Goal: Answer question/provide support: Share knowledge or assist other users

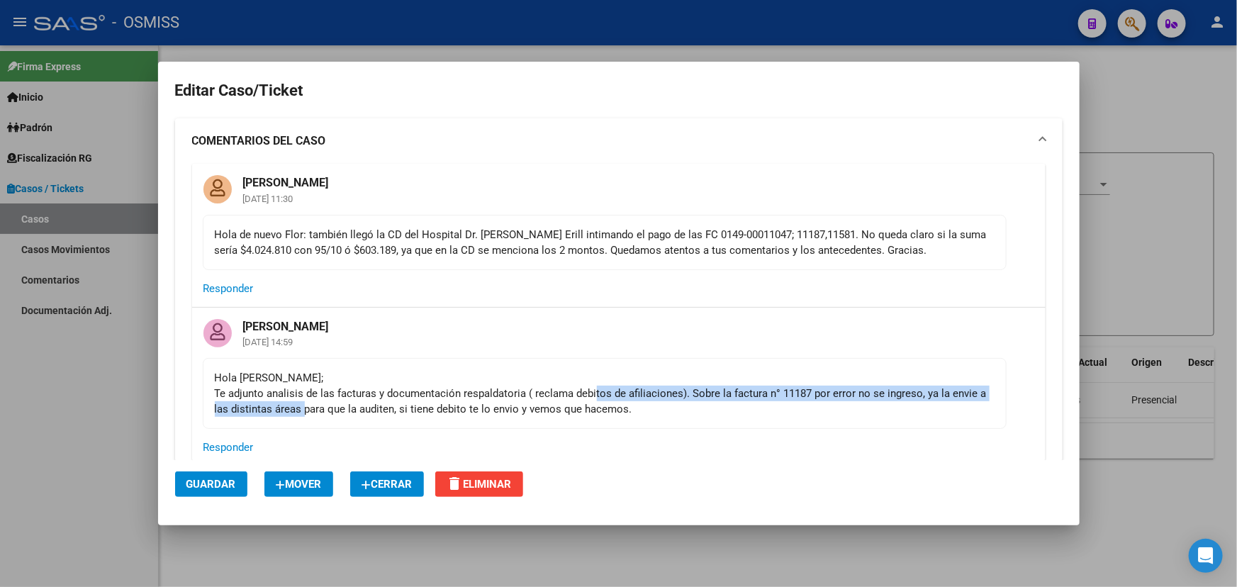
drag, startPoint x: 309, startPoint y: 412, endPoint x: 593, endPoint y: 400, distance: 284.4
click at [593, 400] on div "Hola [PERSON_NAME]; Te adjunto analisis de las facturas y documentación respald…" at bounding box center [605, 393] width 780 height 47
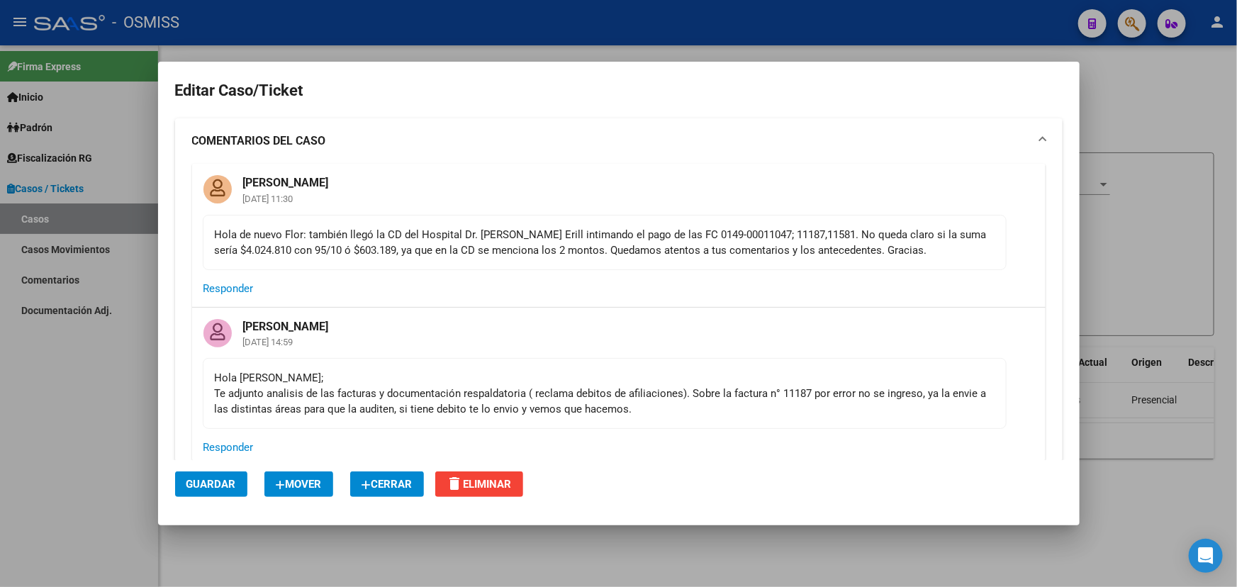
click at [707, 439] on mat-card-actions "Responder" at bounding box center [618, 447] width 853 height 37
drag, startPoint x: 668, startPoint y: 402, endPoint x: 398, endPoint y: 415, distance: 271.1
click at [446, 415] on div "Hola [PERSON_NAME]; Te adjunto analisis de las facturas y documentación respald…" at bounding box center [605, 393] width 780 height 47
click at [376, 415] on div "Hola [PERSON_NAME]; Te adjunto analisis de las facturas y documentación respald…" at bounding box center [605, 393] width 780 height 47
drag, startPoint x: 371, startPoint y: 404, endPoint x: 614, endPoint y: 407, distance: 243.8
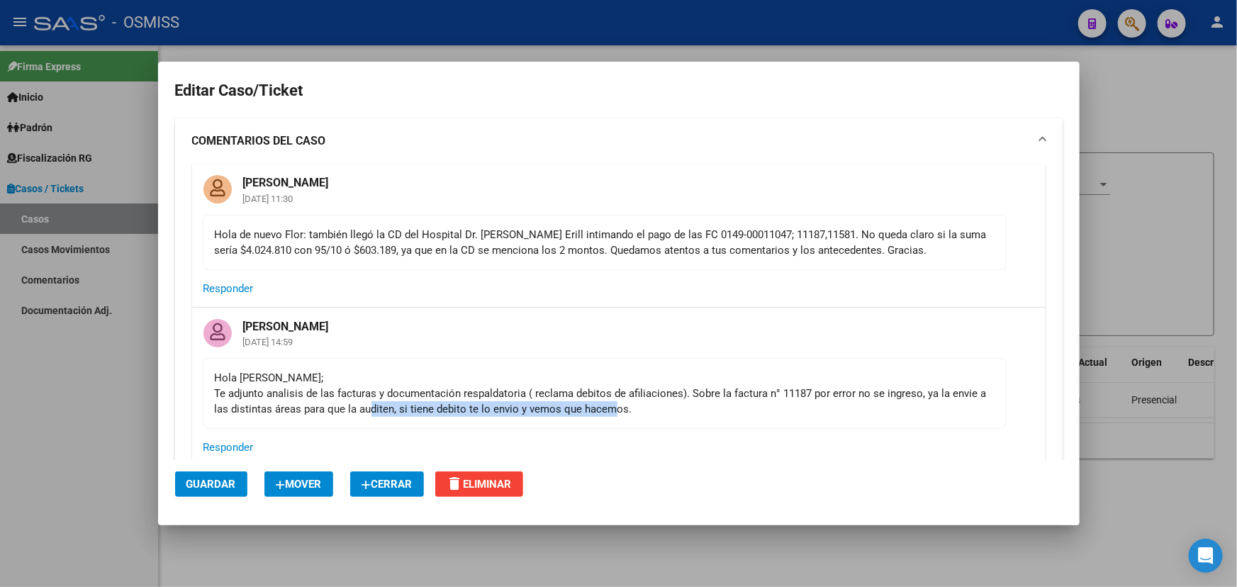
click at [614, 407] on div "Hola Fany; Te adjunto analisis de las facturas y documentación respaldatoria ( …" at bounding box center [605, 393] width 780 height 47
click at [640, 405] on div "Hola Fany; Te adjunto analisis de las facturas y documentación respaldatoria ( …" at bounding box center [605, 393] width 780 height 47
click at [1128, 119] on div at bounding box center [618, 293] width 1237 height 587
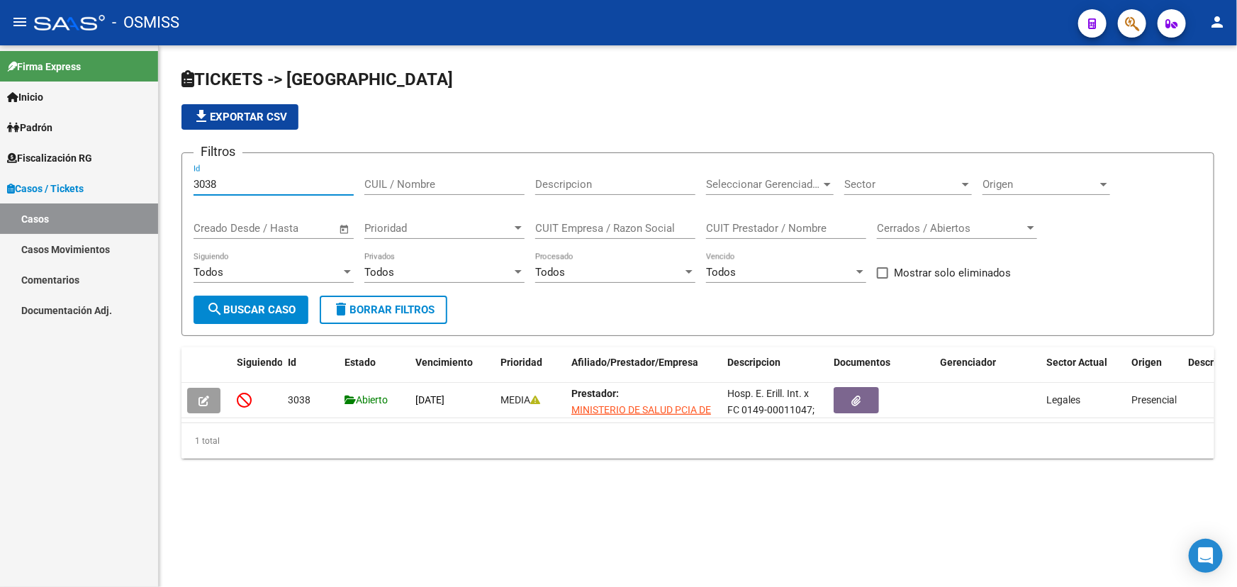
click at [251, 182] on input "3038" at bounding box center [273, 184] width 160 height 13
click at [251, 182] on input "3030" at bounding box center [273, 184] width 160 height 13
click at [251, 182] on input "3031" at bounding box center [273, 184] width 160 height 13
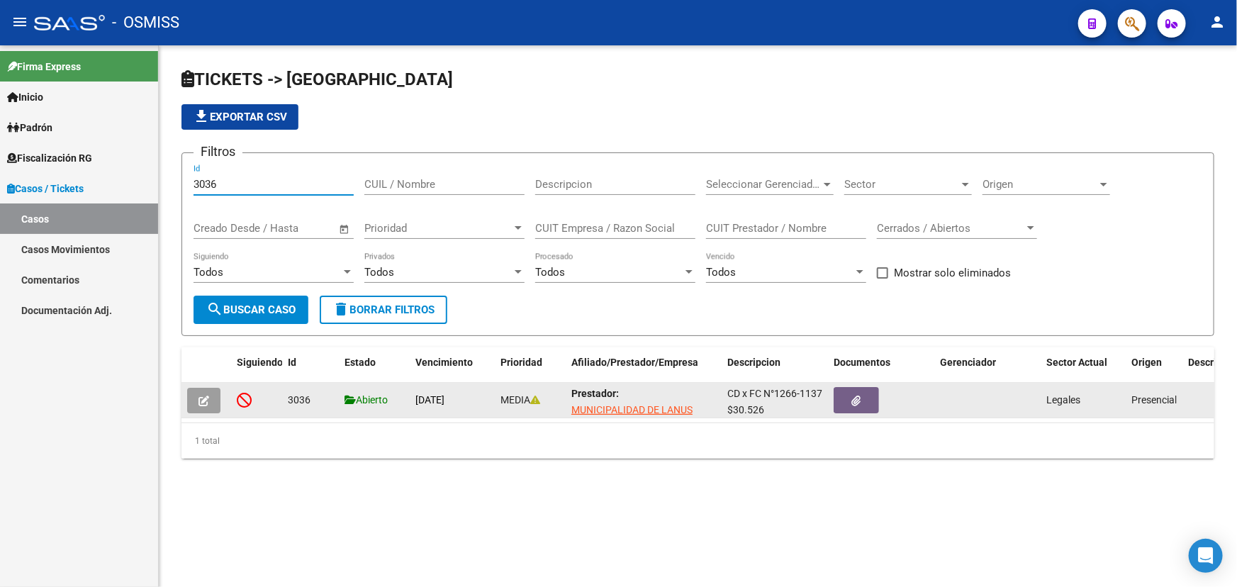
type input "3036"
click at [201, 410] on button "button" at bounding box center [203, 401] width 33 height 26
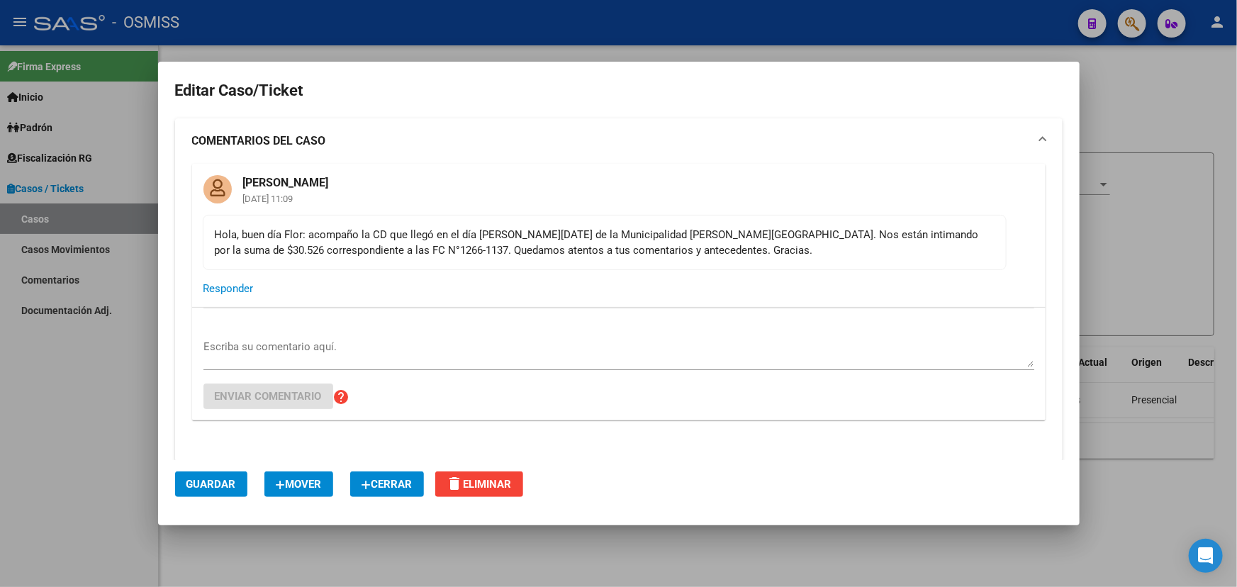
drag, startPoint x: 209, startPoint y: 248, endPoint x: 722, endPoint y: 260, distance: 513.2
click at [678, 244] on div "Fany Bracho 12/09/2025 11:09 Hola, buen día Flor: acompaño la CD que llegó en e…" at bounding box center [618, 235] width 853 height 142
click at [722, 260] on mat-card-content "Hola, buen día Flor: acompaño la CD que llegó en el día [PERSON_NAME][DATE] de …" at bounding box center [605, 242] width 804 height 55
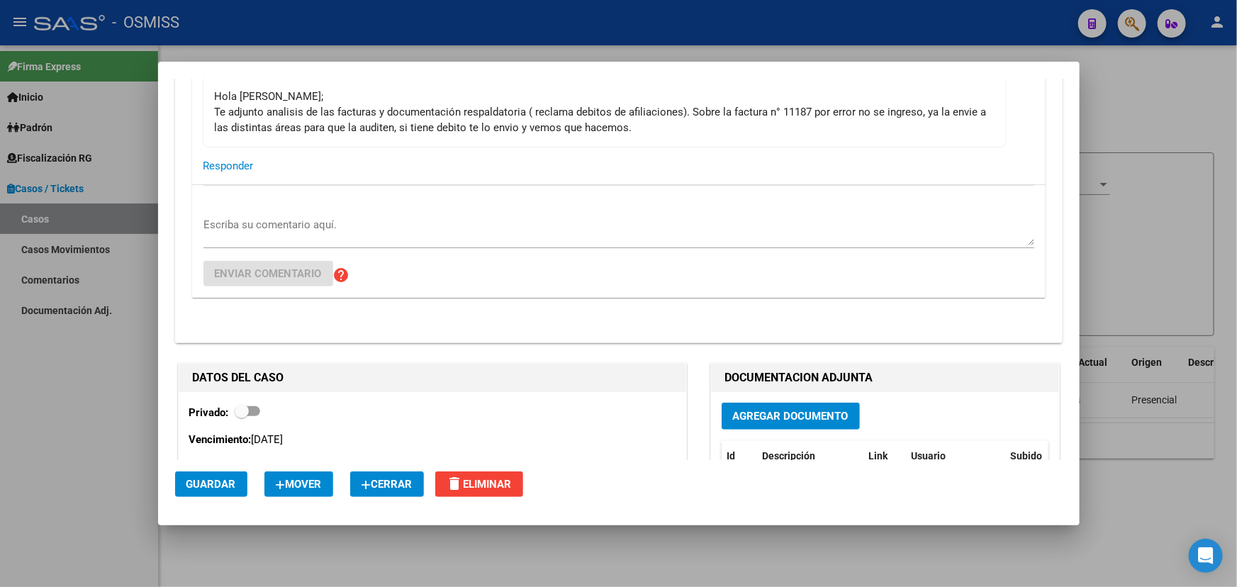
scroll to position [128, 0]
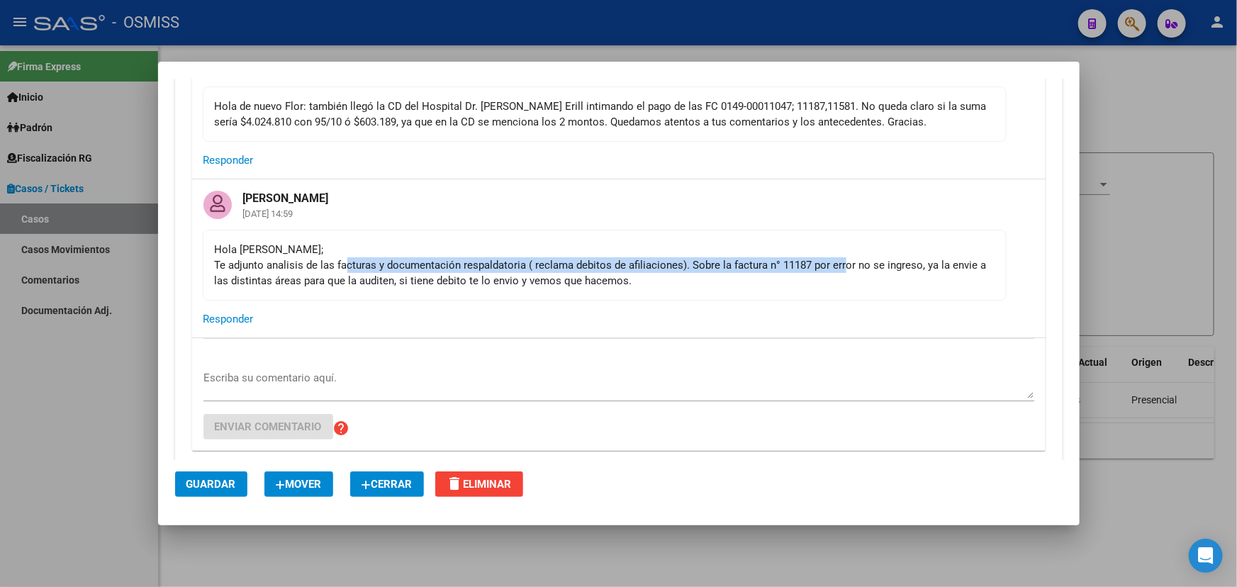
drag, startPoint x: 367, startPoint y: 258, endPoint x: 859, endPoint y: 269, distance: 492.0
click at [848, 266] on div "Hola [PERSON_NAME]; Te adjunto analisis de las facturas y documentación respald…" at bounding box center [605, 265] width 780 height 47
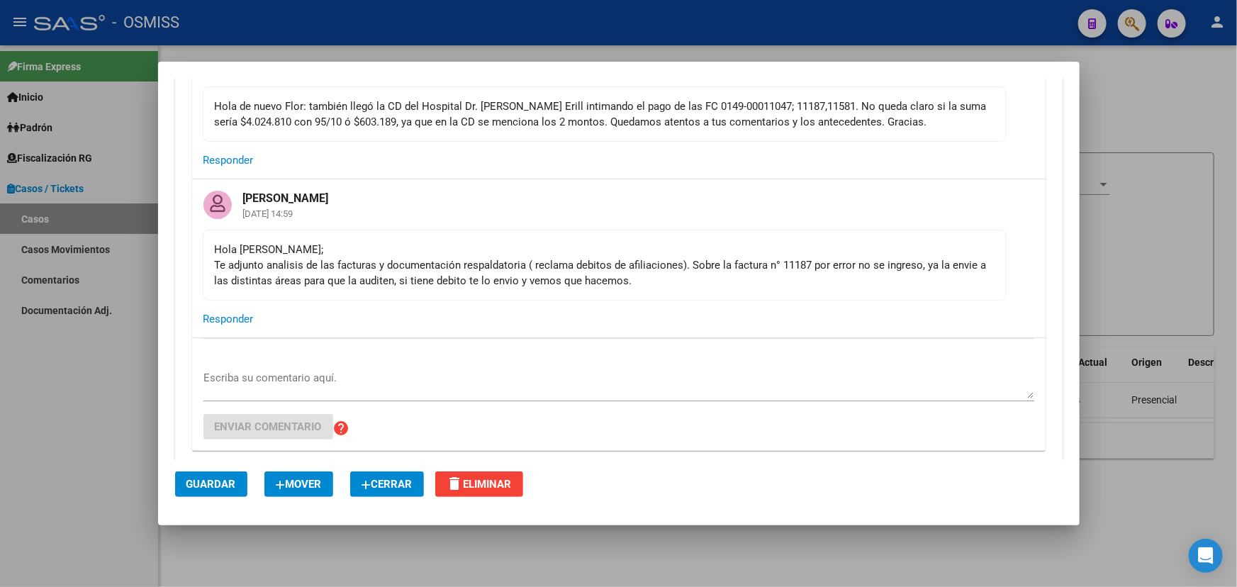
click at [916, 269] on div "Hola [PERSON_NAME]; Te adjunto analisis de las facturas y documentación respald…" at bounding box center [605, 265] width 780 height 47
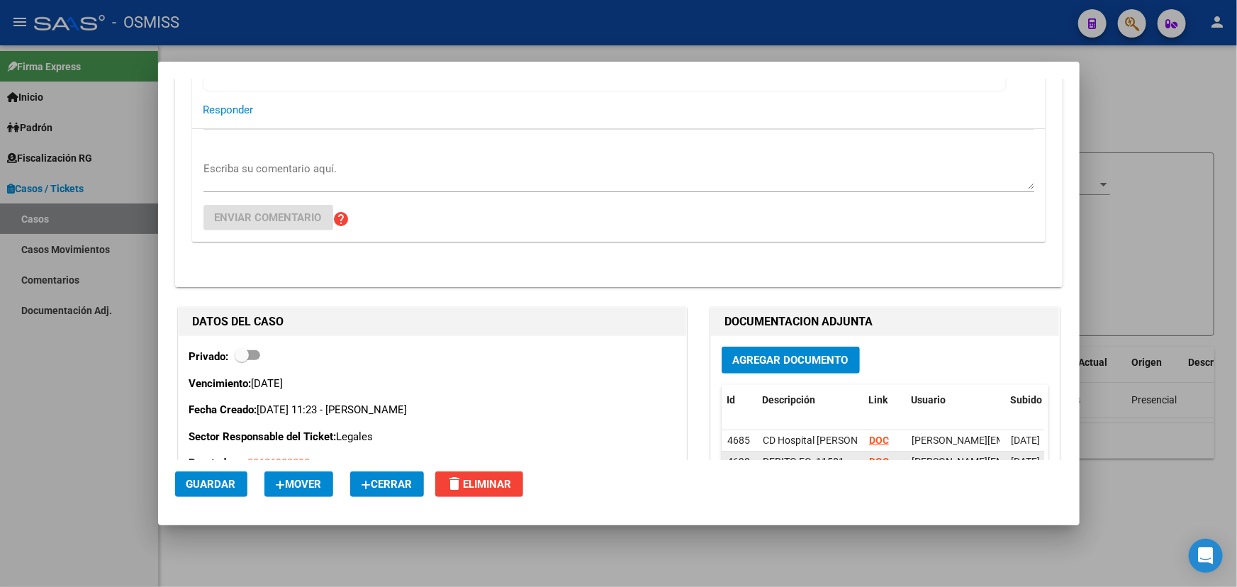
scroll to position [580, 0]
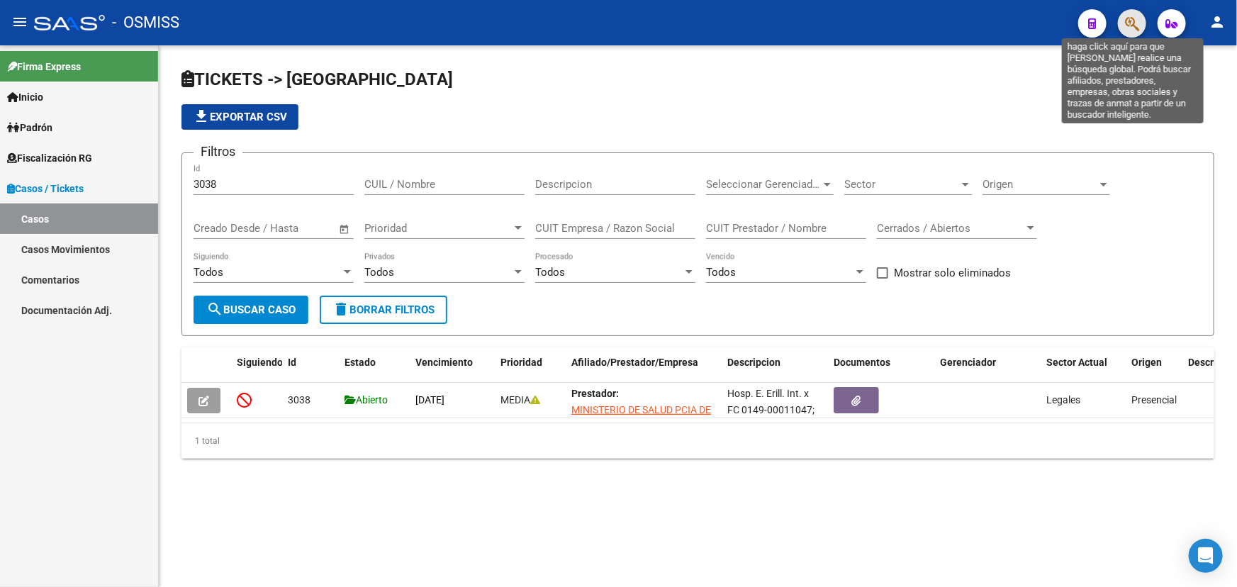
click at [1135, 16] on icon "button" at bounding box center [1132, 24] width 14 height 16
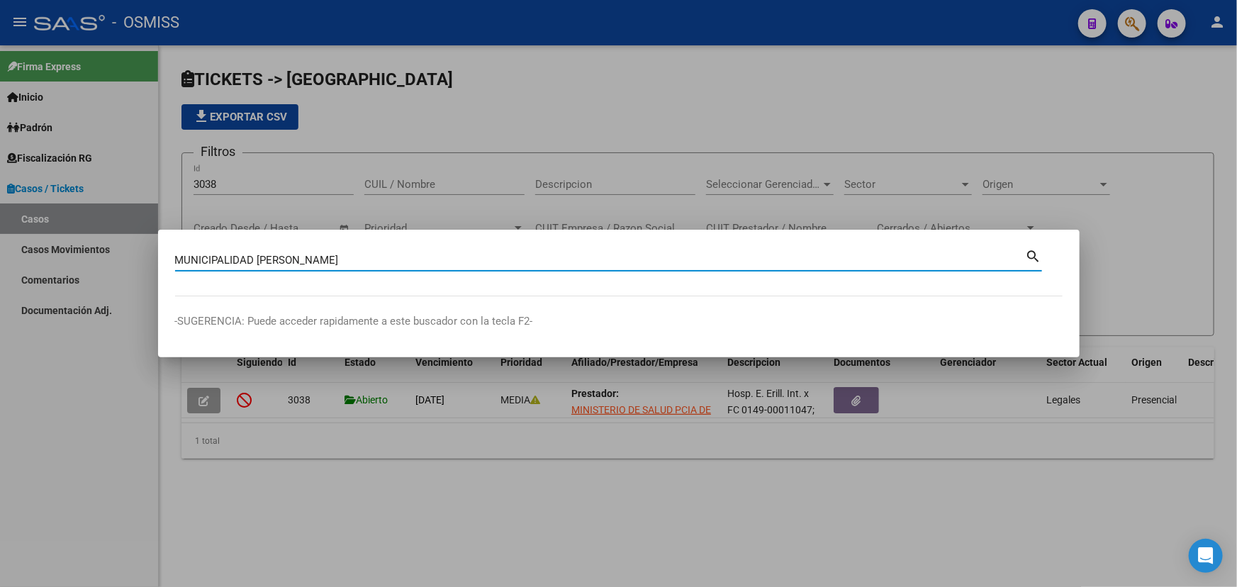
type input "MUNICIPALIDAD LANUS"
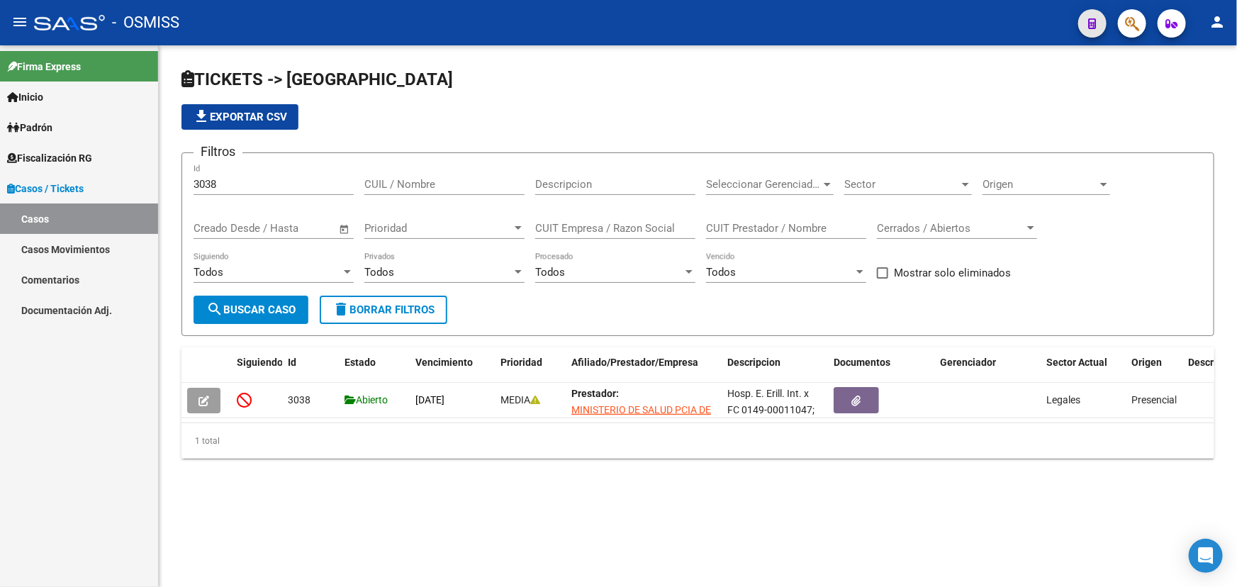
click at [1103, 32] on button "button" at bounding box center [1092, 23] width 28 height 28
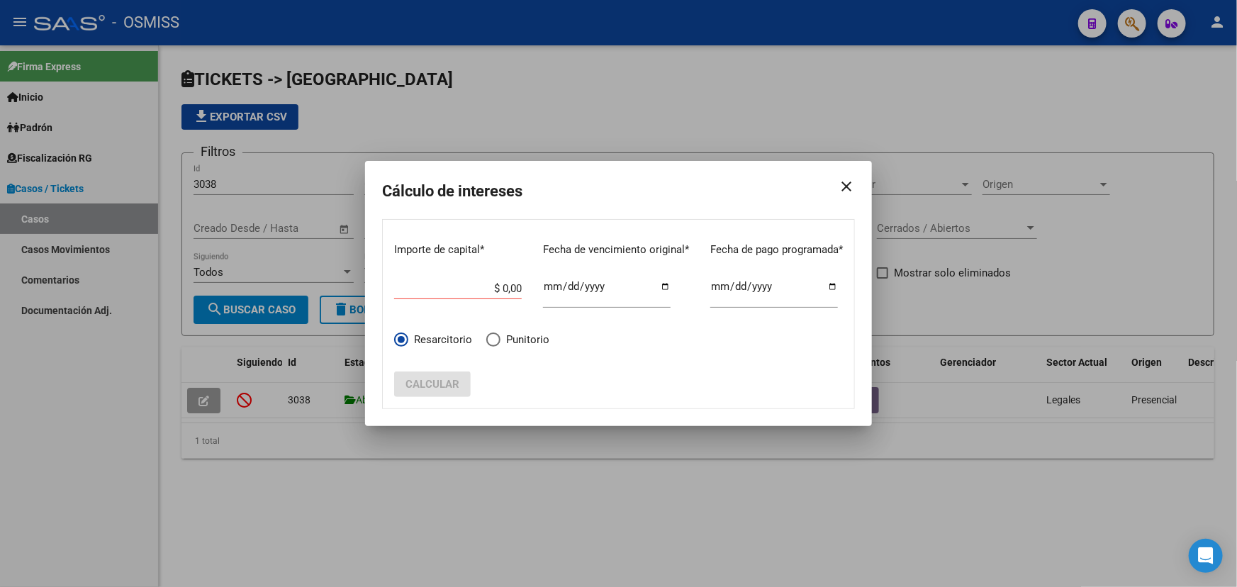
click at [850, 184] on mat-icon "close" at bounding box center [840, 187] width 28 height 40
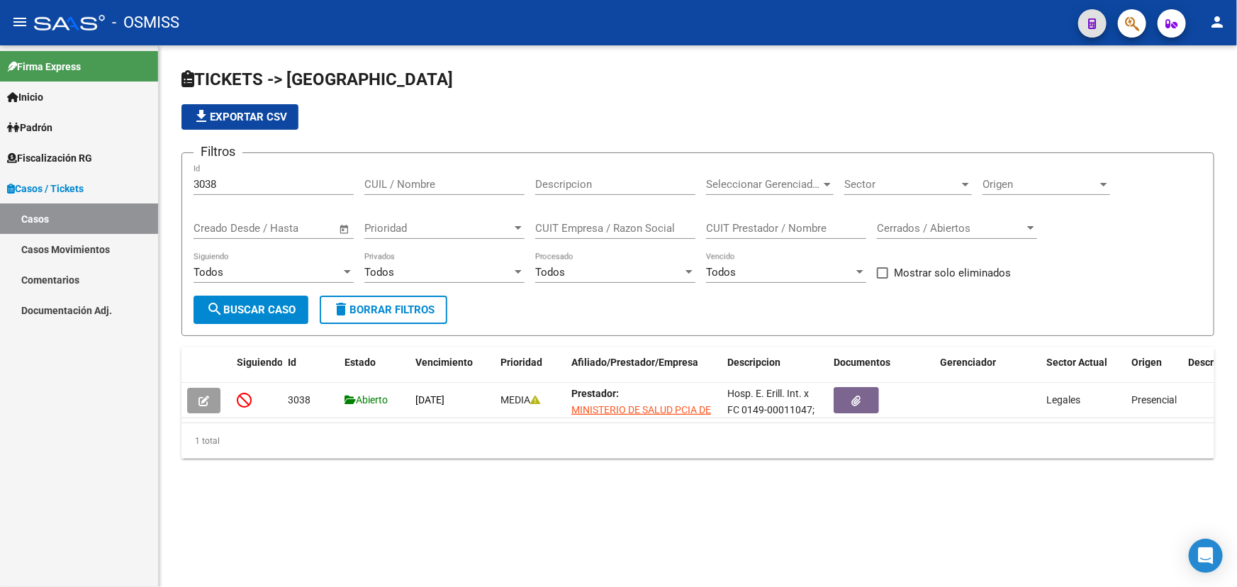
click at [1124, 30] on button "button" at bounding box center [1132, 23] width 28 height 28
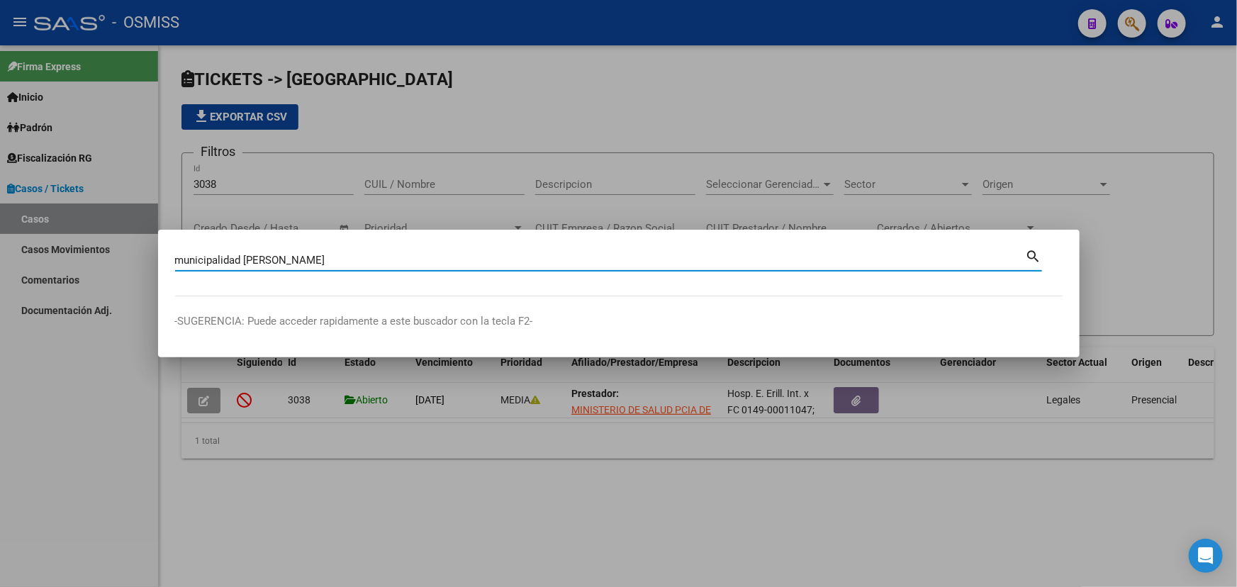
type input "municipalidad lanus"
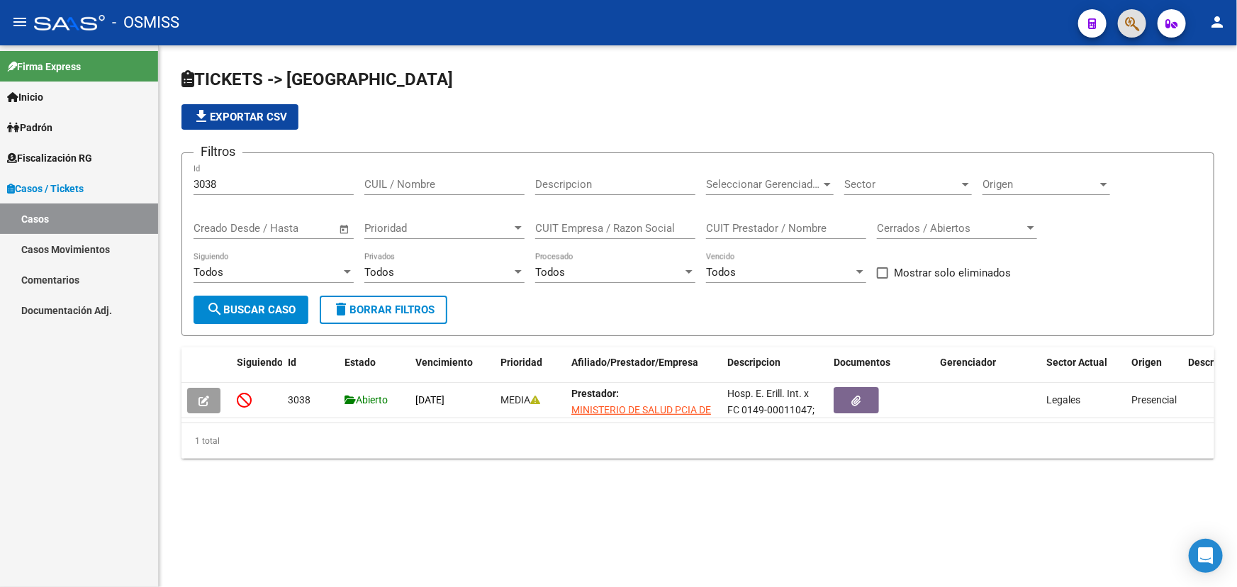
click at [227, 186] on input "3038" at bounding box center [273, 184] width 160 height 13
type input "3037"
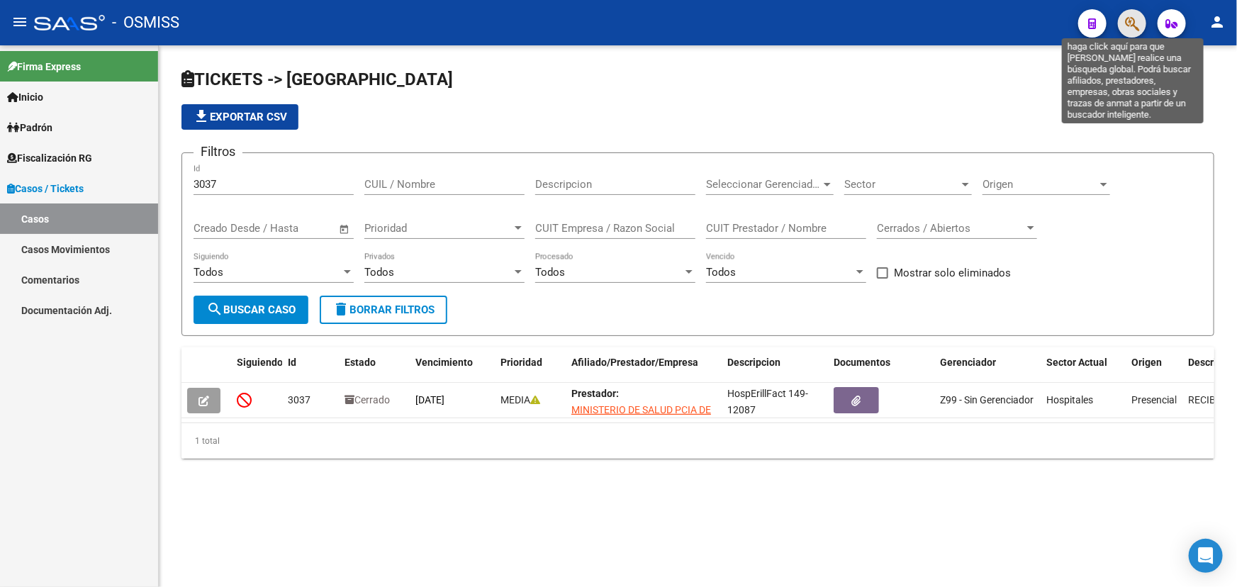
click at [1128, 24] on icon "button" at bounding box center [1132, 24] width 14 height 16
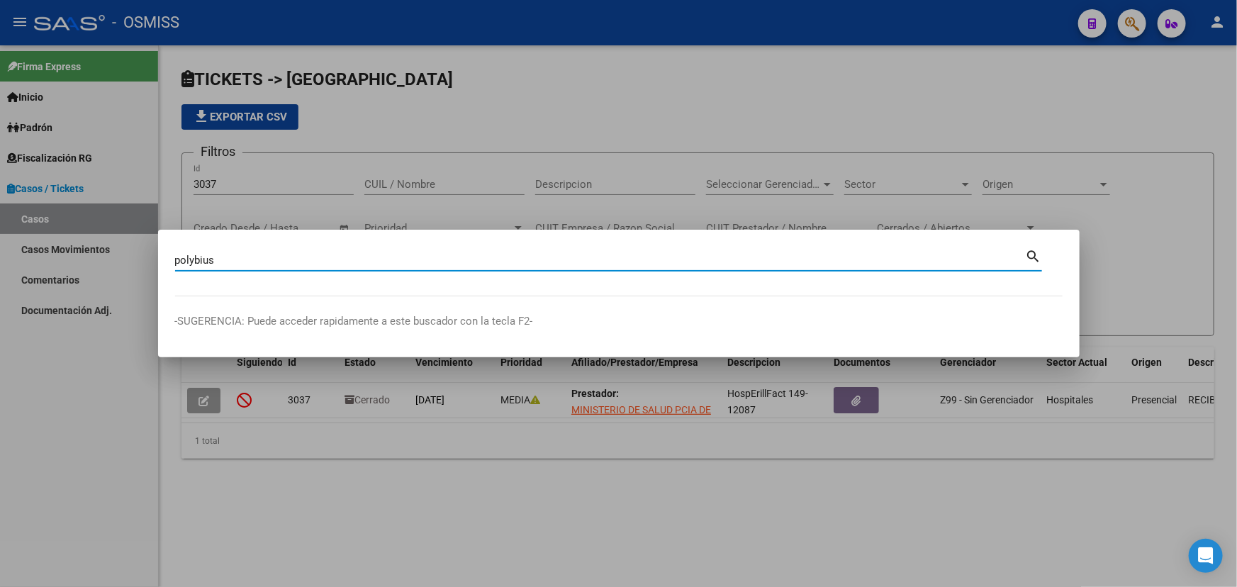
type input "polybius"
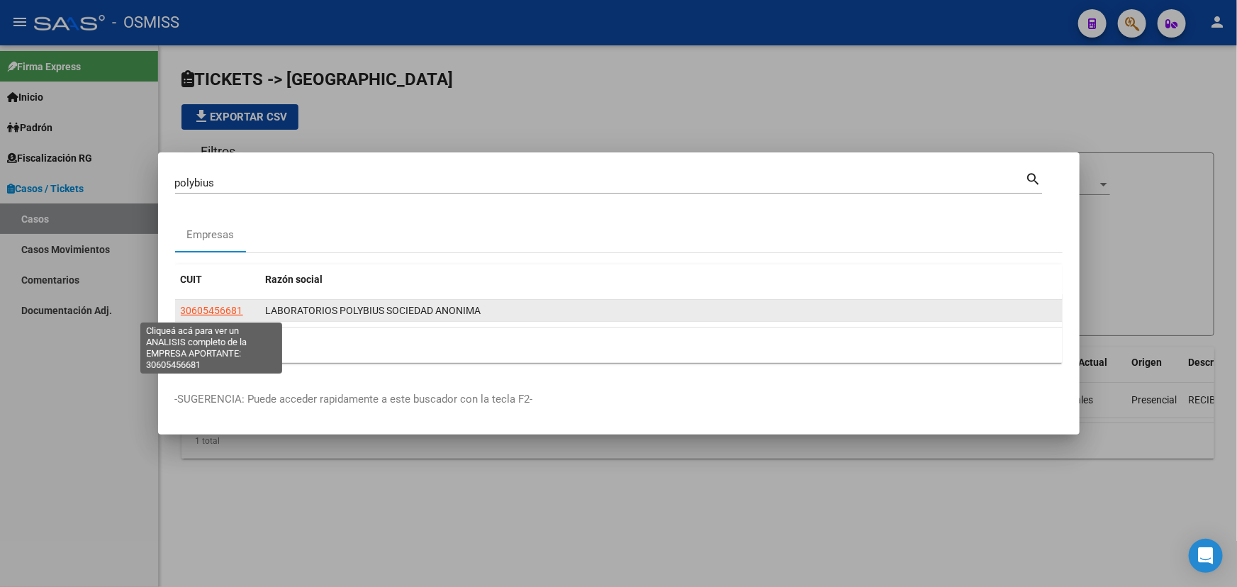
click at [219, 307] on span "30605456681" at bounding box center [212, 310] width 62 height 11
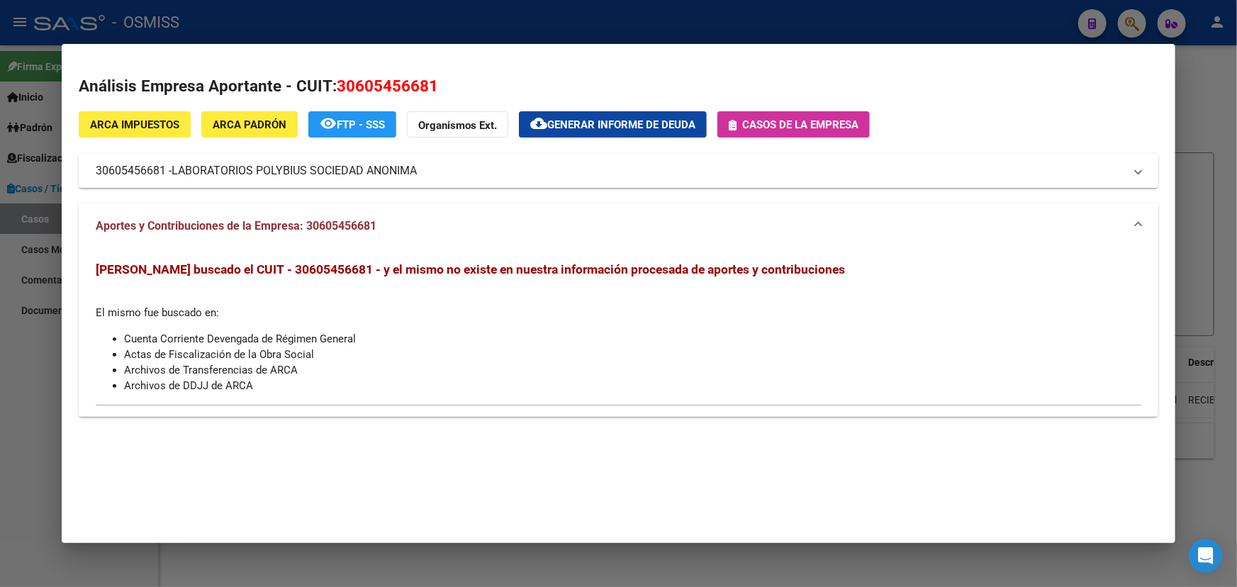
click at [801, 123] on span "Casos de la empresa" at bounding box center [800, 124] width 116 height 13
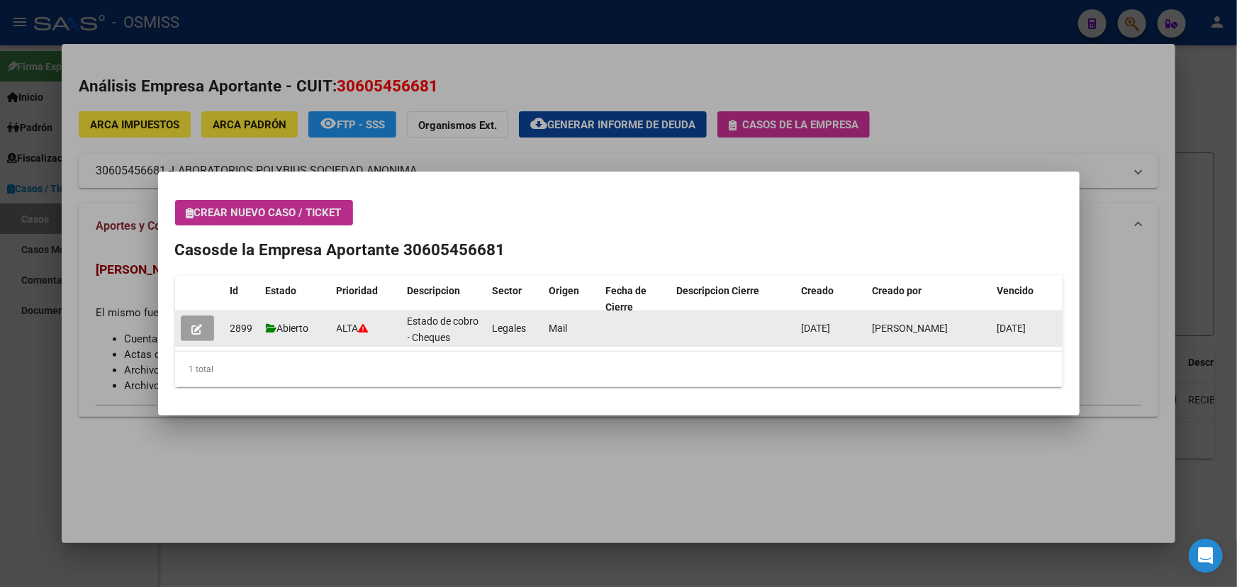
click at [203, 332] on button "button" at bounding box center [197, 328] width 33 height 26
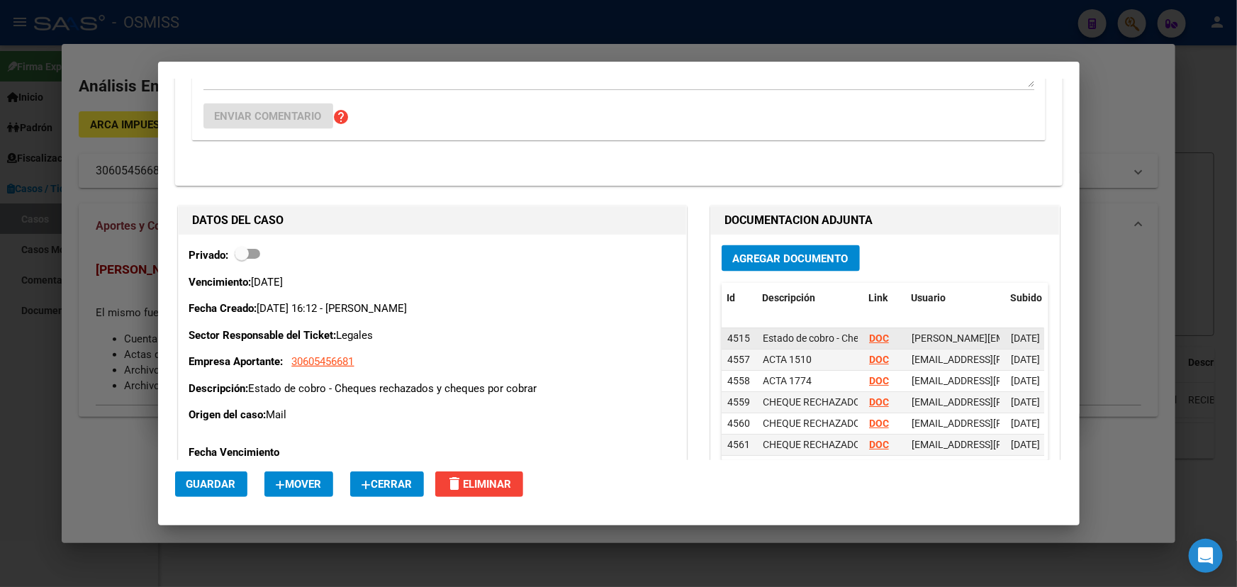
click at [871, 338] on strong "DOC" at bounding box center [879, 337] width 20 height 11
click at [871, 360] on strong "DOC" at bounding box center [879, 359] width 20 height 11
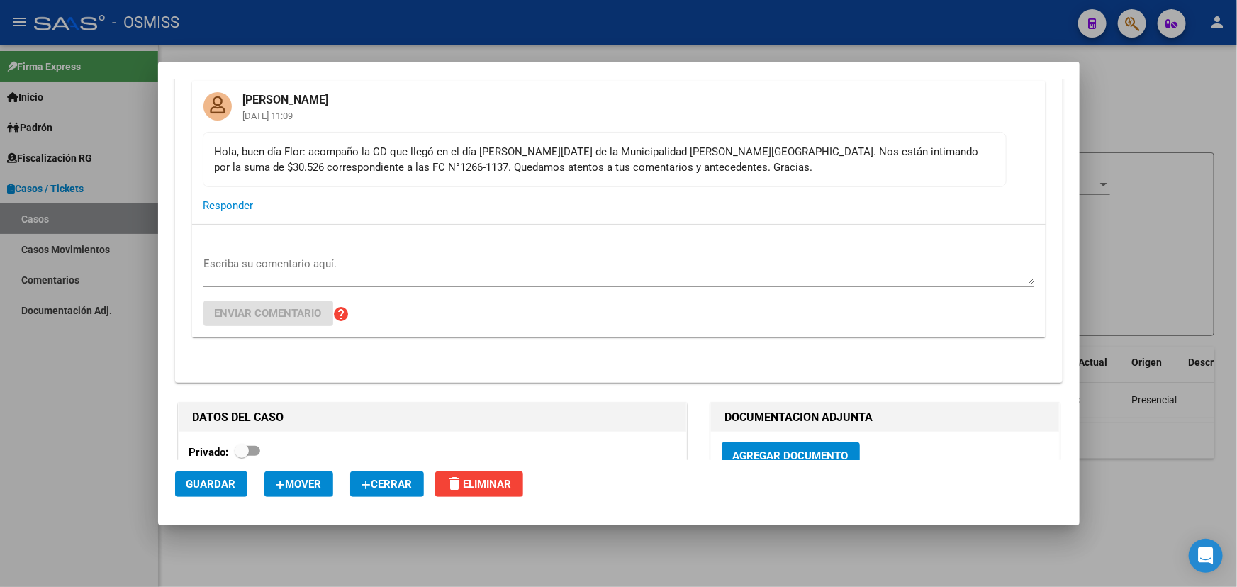
scroll to position [386, 0]
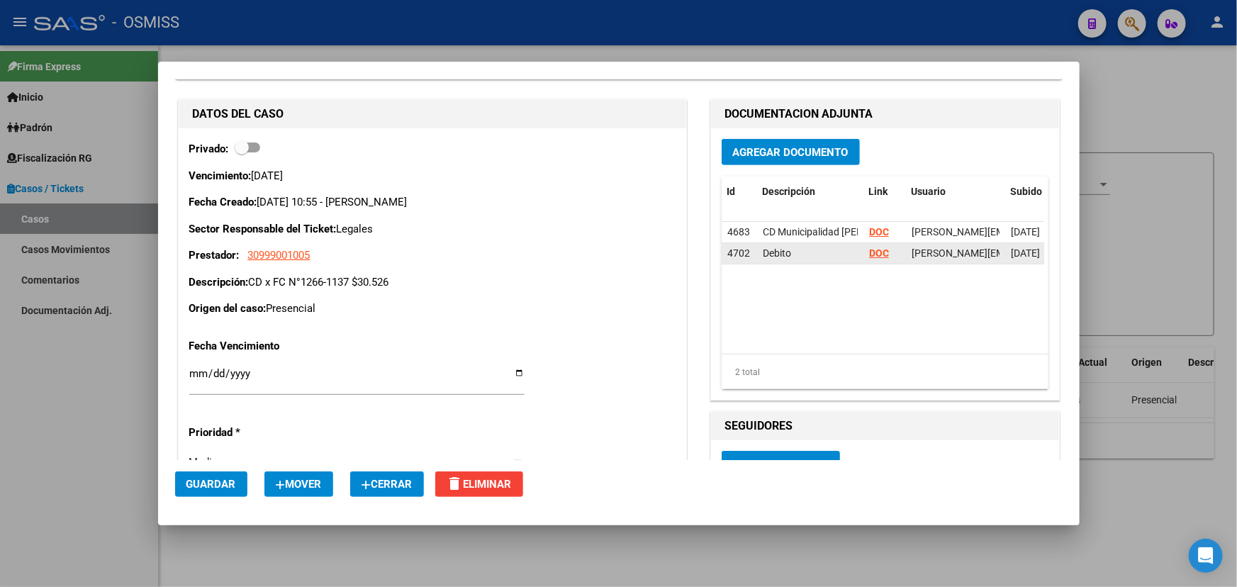
click at [869, 255] on strong "DOC" at bounding box center [879, 252] width 20 height 11
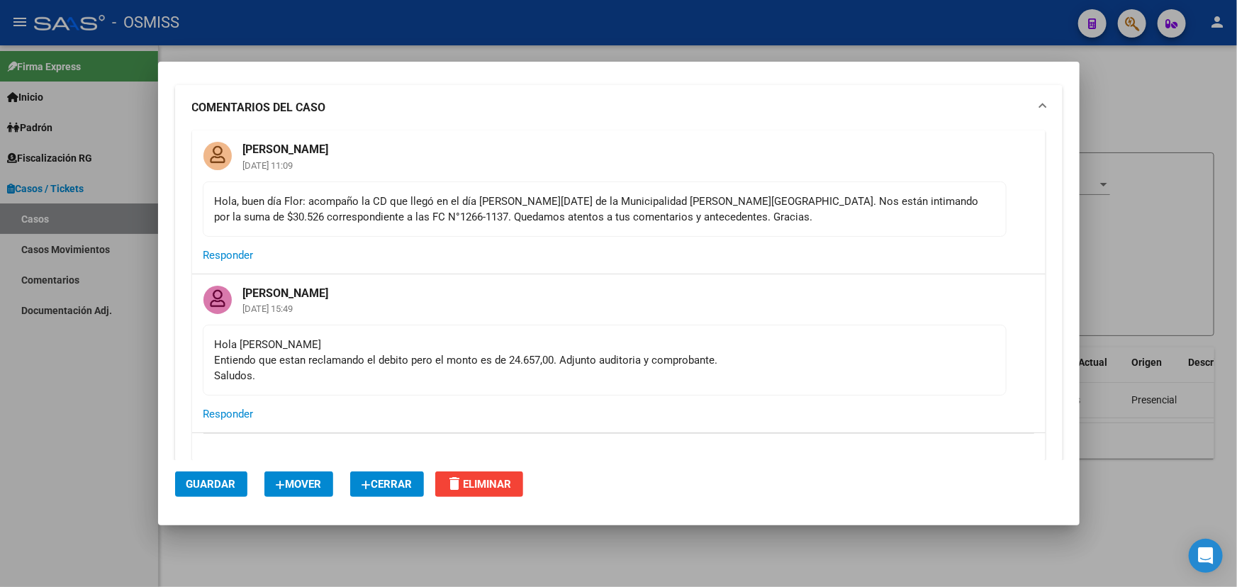
scroll to position [64, 0]
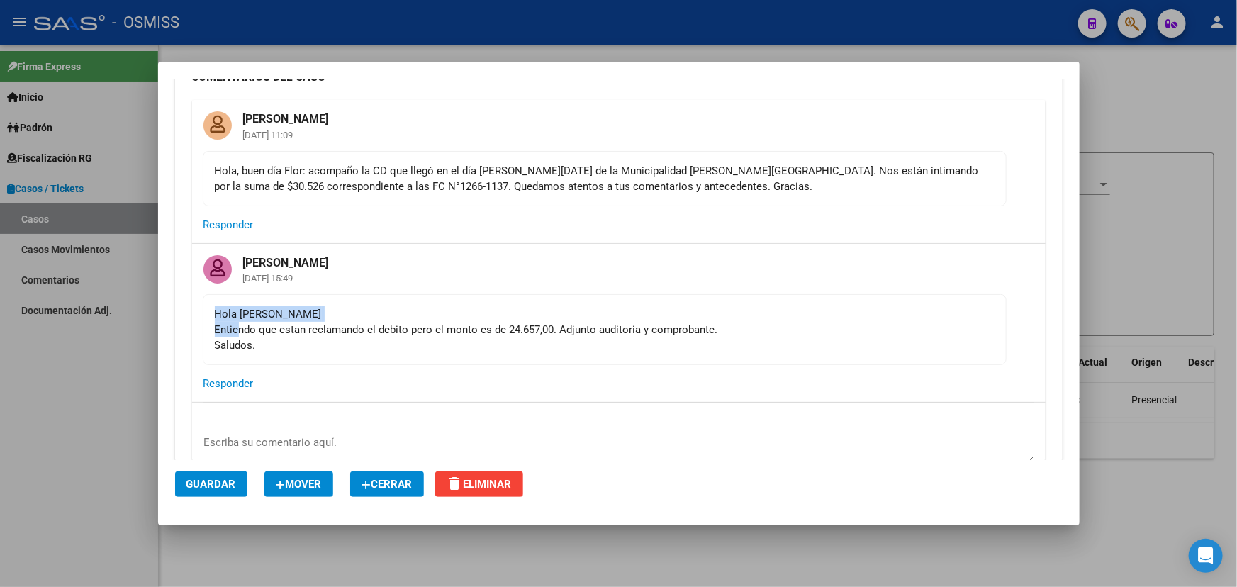
drag, startPoint x: 283, startPoint y: 321, endPoint x: 595, endPoint y: 322, distance: 311.8
click at [539, 321] on div "Hola Fany Entiendo que estan reclamando el debito pero el monto es de 24.657,00…" at bounding box center [605, 329] width 780 height 47
click at [630, 323] on div "Hola Fany Entiendo que estan reclamando el debito pero el monto es de 24.657,00…" at bounding box center [605, 329] width 780 height 47
drag, startPoint x: 590, startPoint y: 327, endPoint x: 634, endPoint y: 325, distance: 43.3
click at [629, 325] on div "Hola Fany Entiendo que estan reclamando el debito pero el monto es de 24.657,00…" at bounding box center [605, 329] width 780 height 47
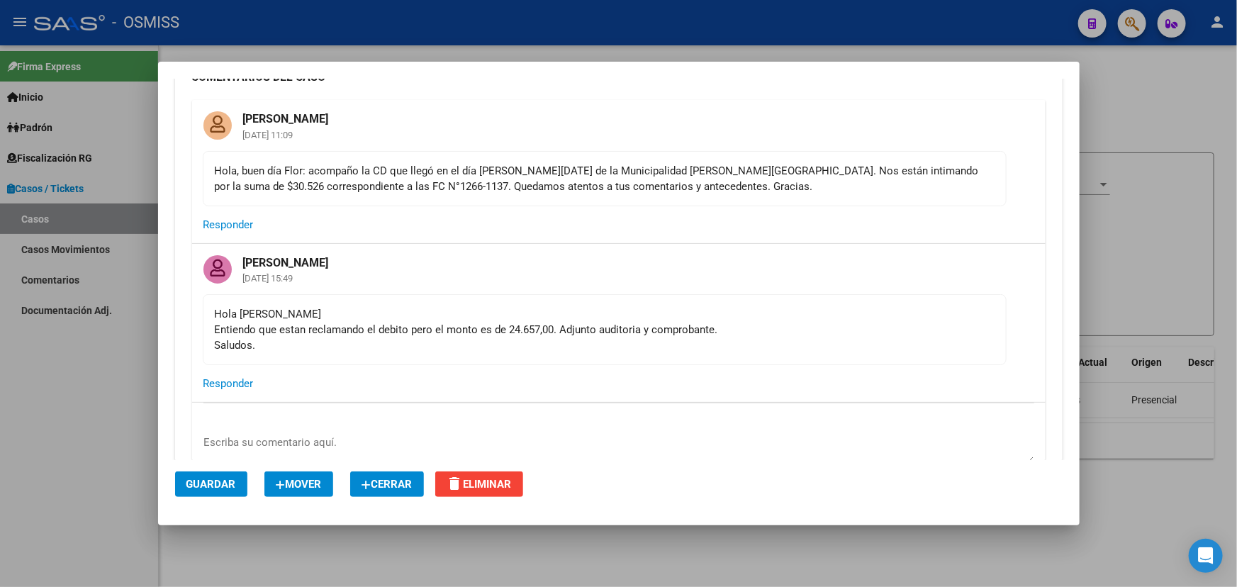
click at [680, 337] on div "Hola Fany Entiendo que estan reclamando el debito pero el monto es de 24.657,00…" at bounding box center [605, 329] width 780 height 47
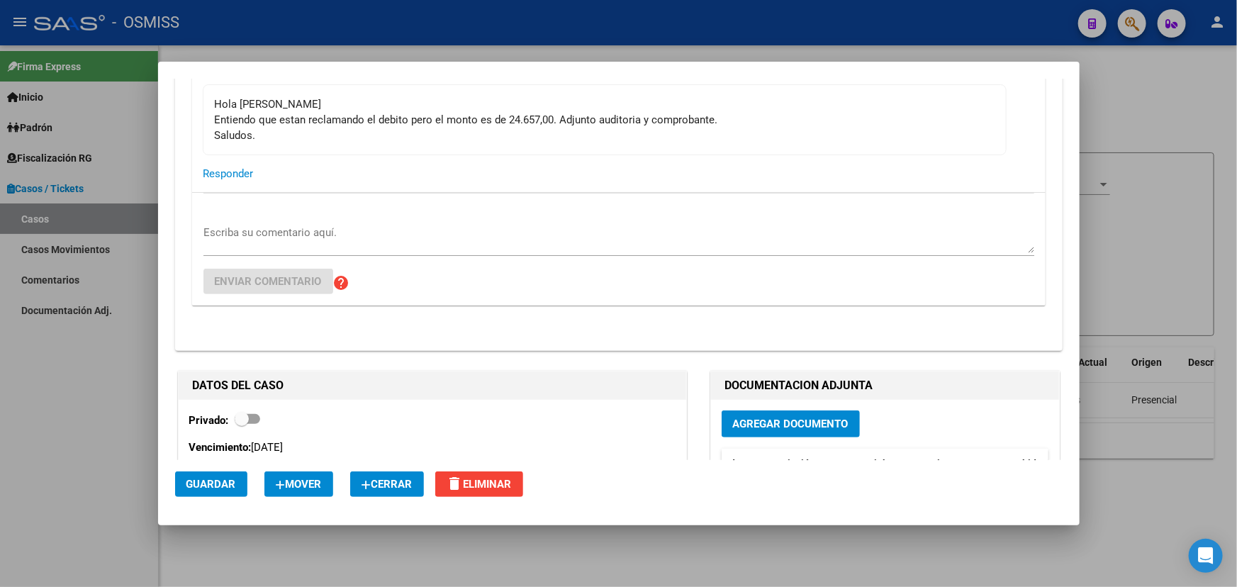
scroll to position [451, 0]
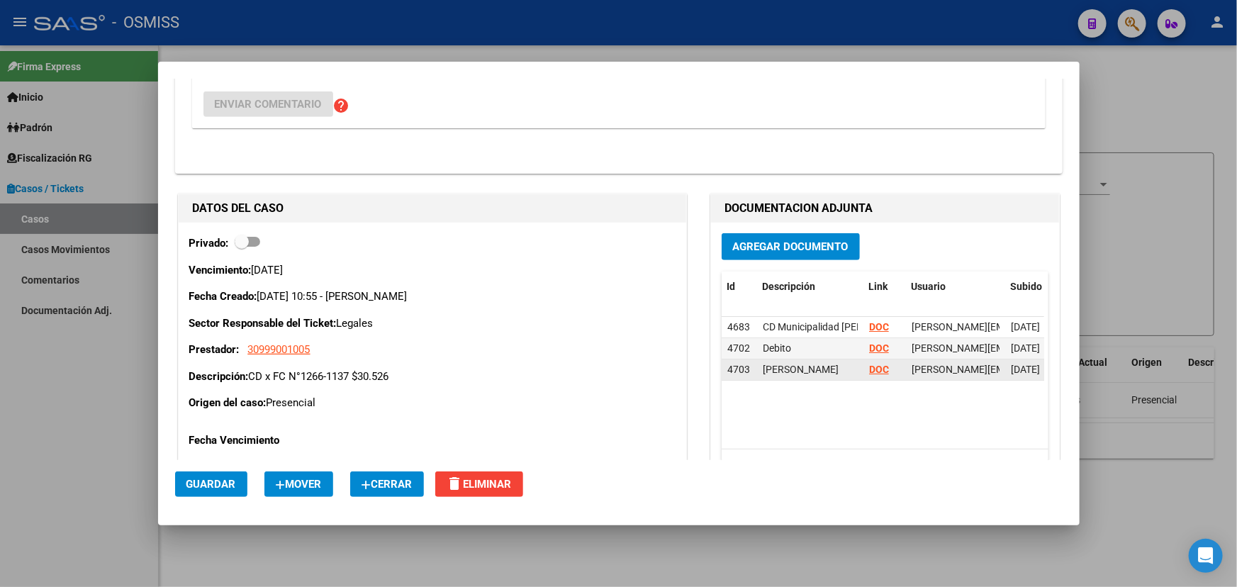
click at [872, 369] on strong "DOC" at bounding box center [879, 369] width 20 height 11
click at [874, 347] on strong "DOC" at bounding box center [879, 347] width 20 height 11
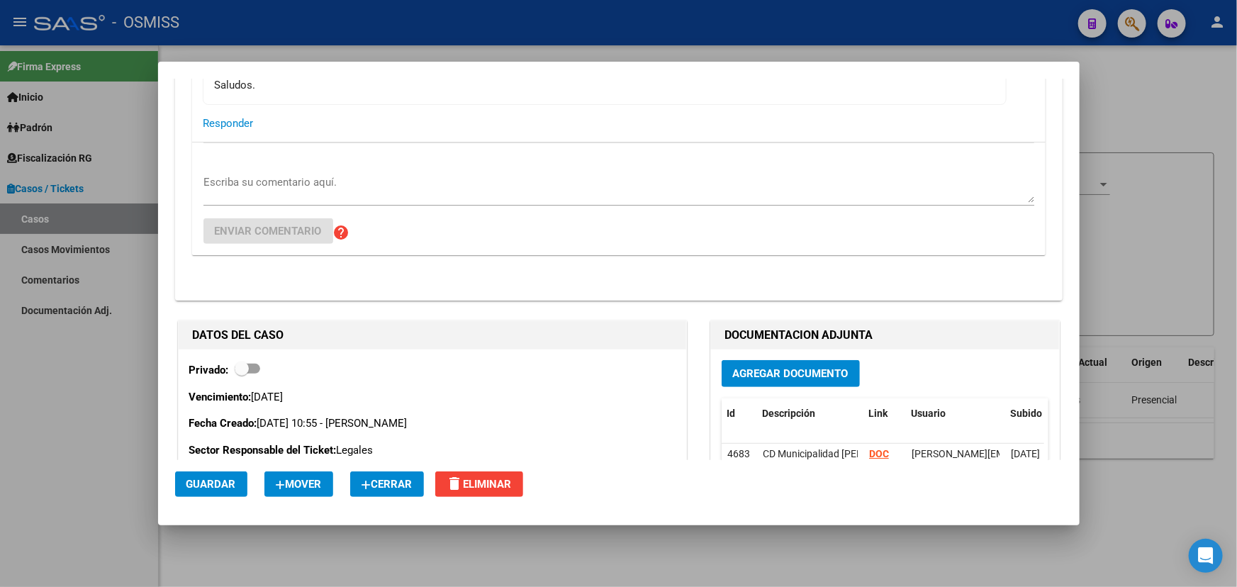
scroll to position [128, 0]
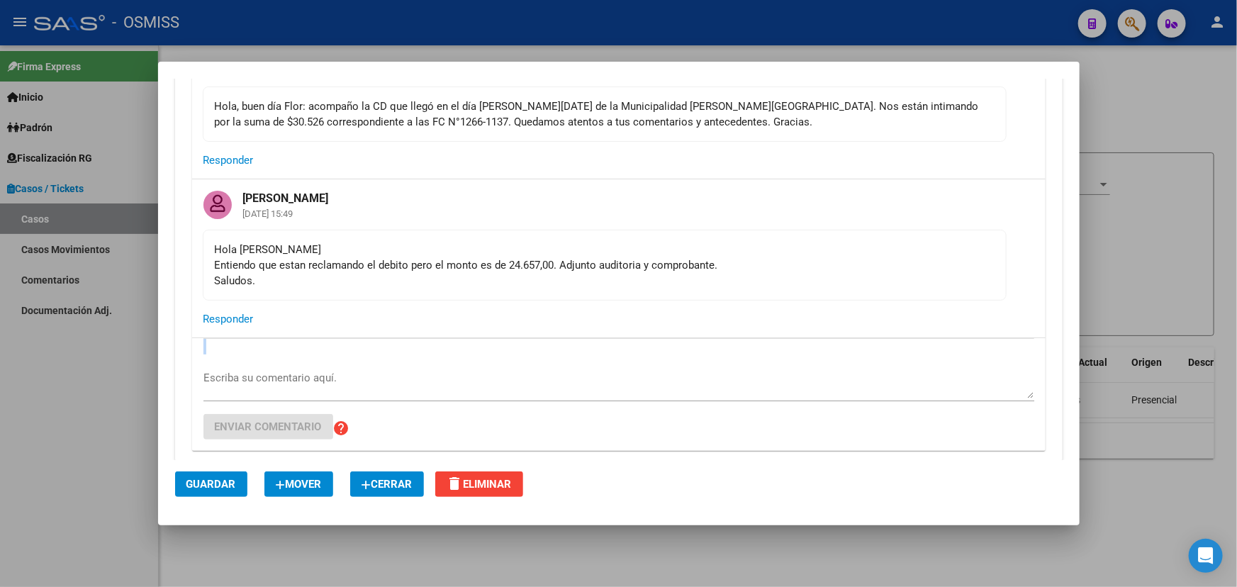
drag, startPoint x: 311, startPoint y: 342, endPoint x: 296, endPoint y: 364, distance: 26.9
click at [296, 364] on div "Escriba su comentario aquí. Enviar comentario help" at bounding box center [618, 394] width 831 height 113
click at [319, 378] on textarea "Escriba su comentario aquí." at bounding box center [618, 384] width 831 height 28
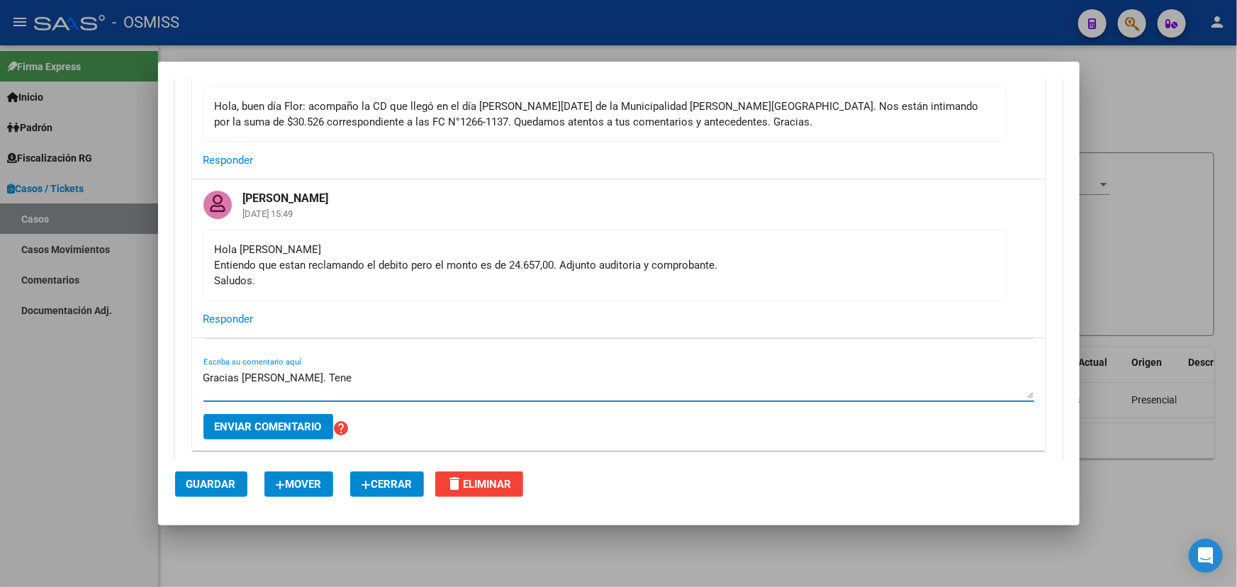
type textarea "Gracias Ludmila. Tene"
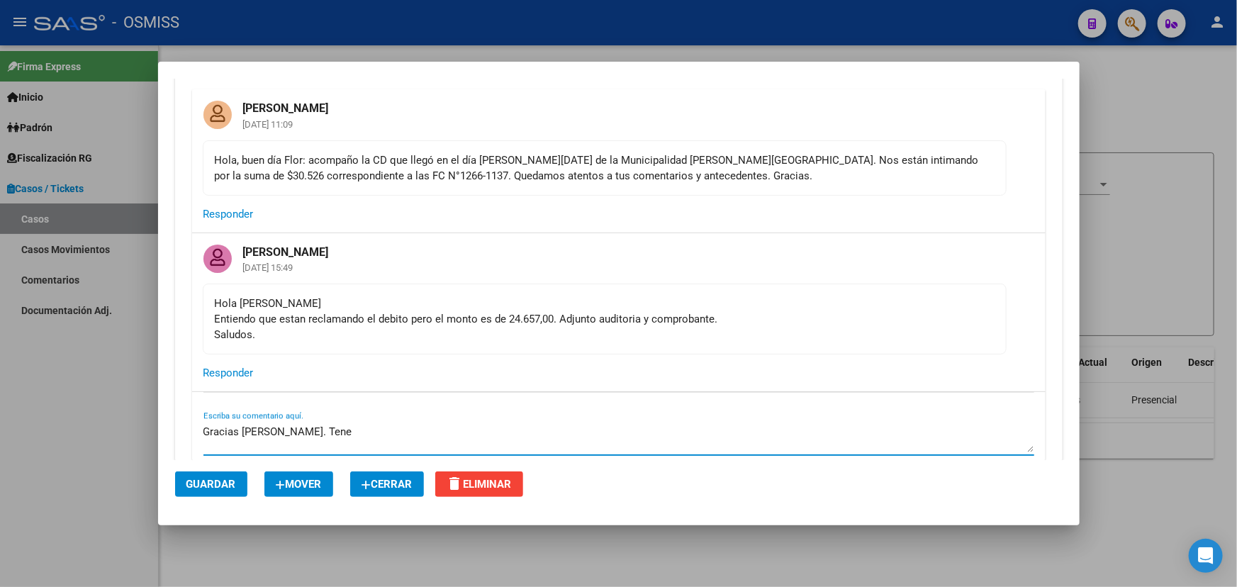
scroll to position [0, 0]
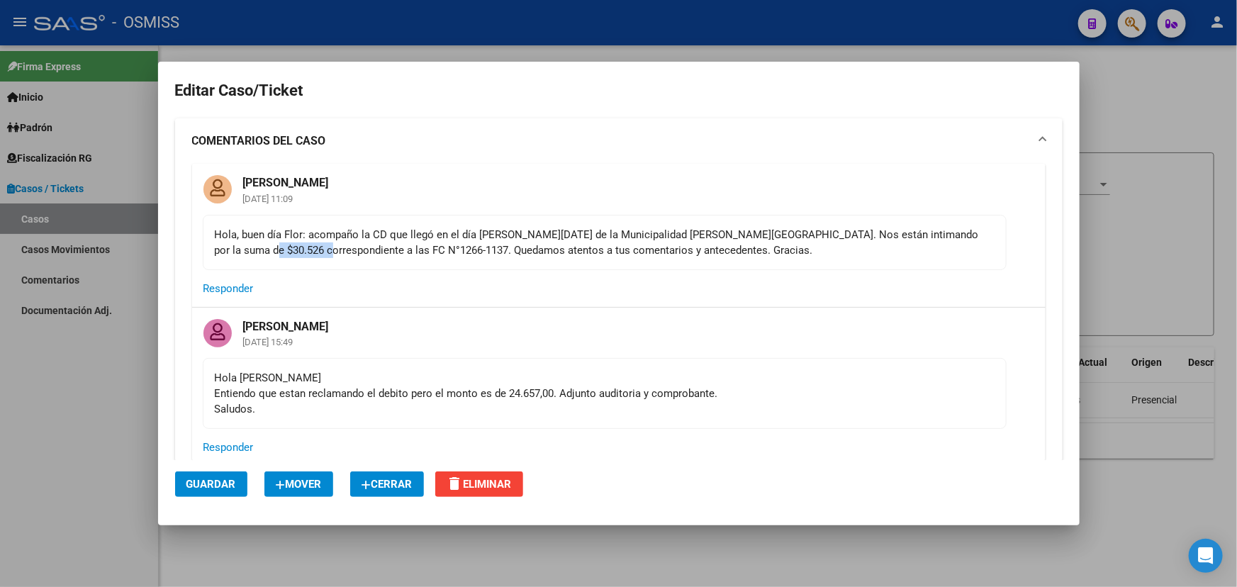
drag, startPoint x: 210, startPoint y: 250, endPoint x: 274, endPoint y: 253, distance: 64.6
click at [274, 253] on mat-card-content "Hola, buen día Flor: acompaño la CD que llegó en el día [PERSON_NAME][DATE] de …" at bounding box center [605, 242] width 804 height 55
copy div "N°1266-1137"
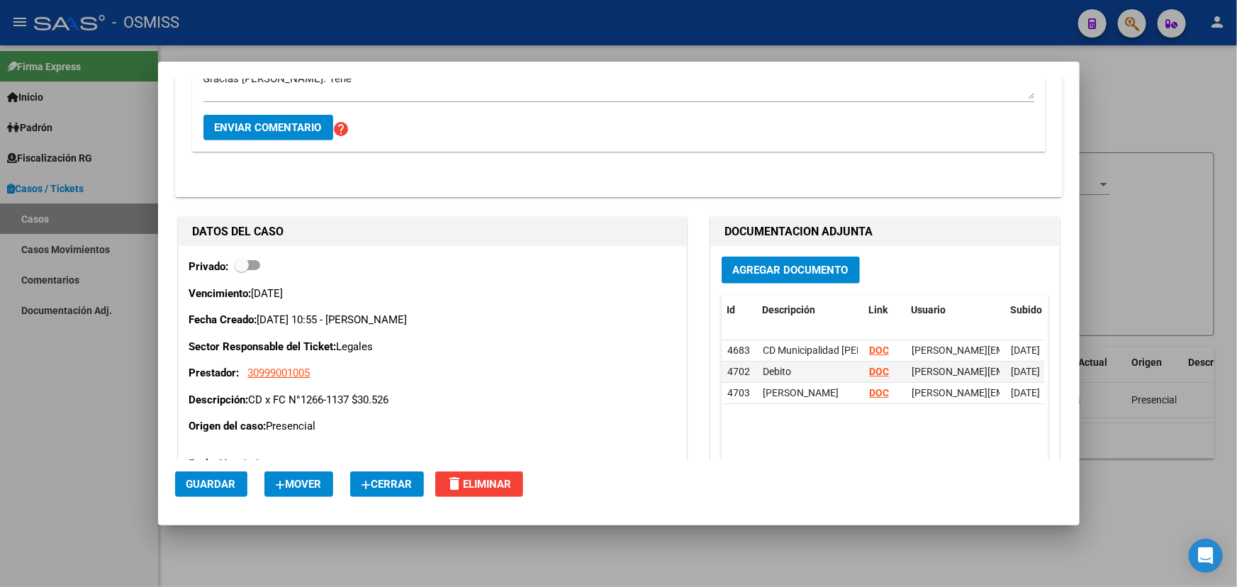
scroll to position [451, 0]
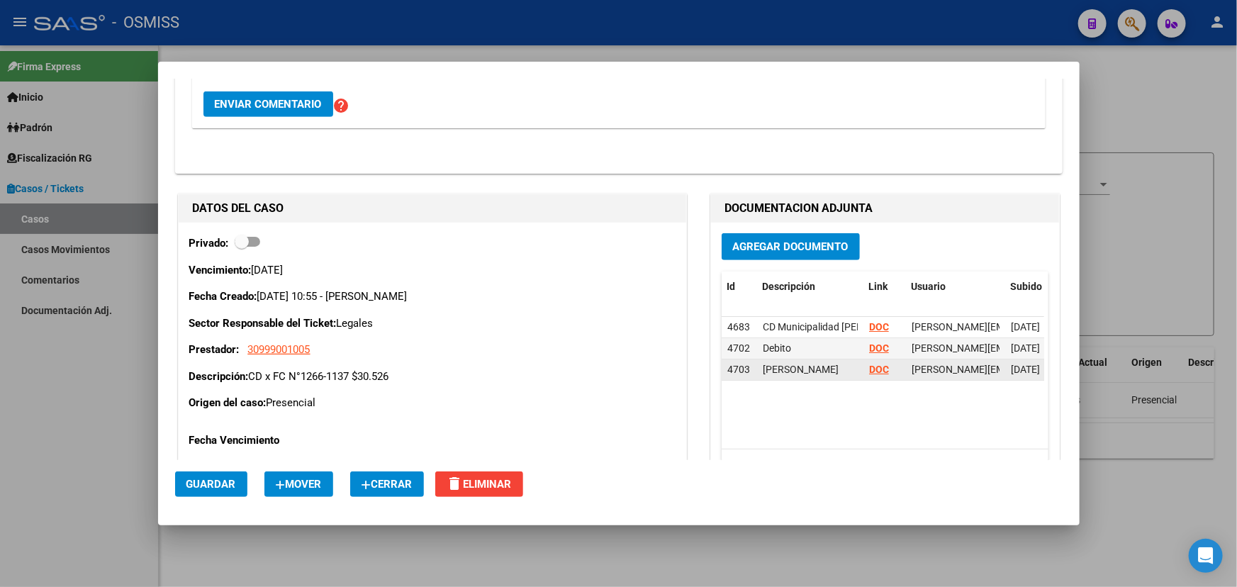
click at [877, 369] on strong "DOC" at bounding box center [879, 369] width 20 height 11
click at [876, 369] on strong "DOC" at bounding box center [879, 369] width 20 height 11
click at [863, 344] on datatable-body-cell "DOC" at bounding box center [884, 348] width 43 height 21
click at [871, 354] on div "DOC" at bounding box center [884, 348] width 31 height 16
click at [871, 347] on strong "DOC" at bounding box center [879, 347] width 20 height 11
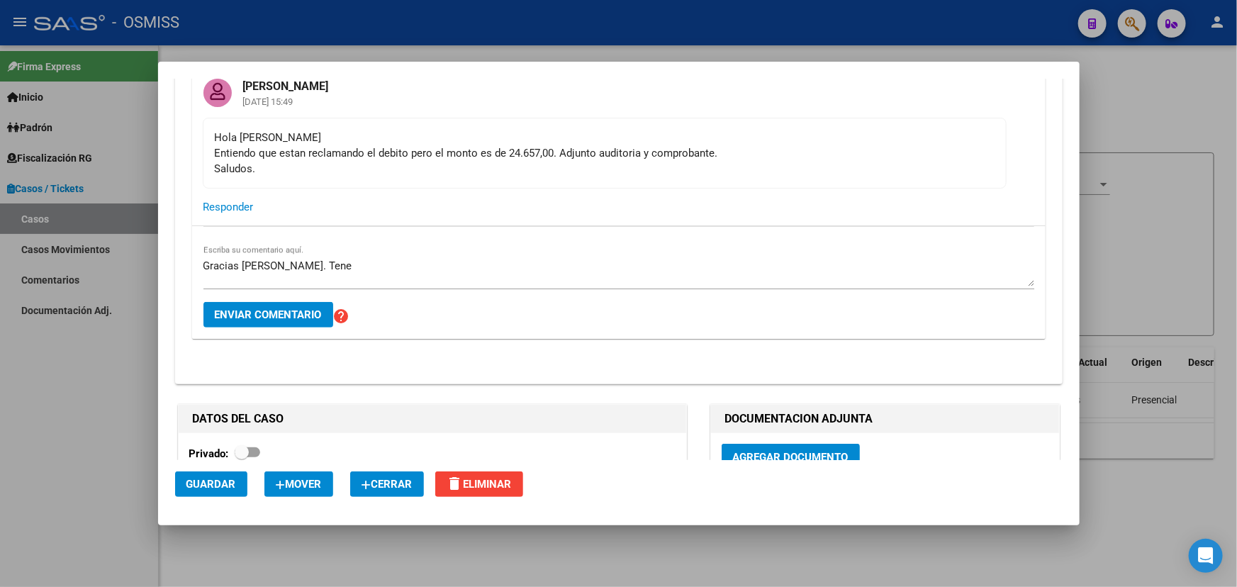
scroll to position [257, 0]
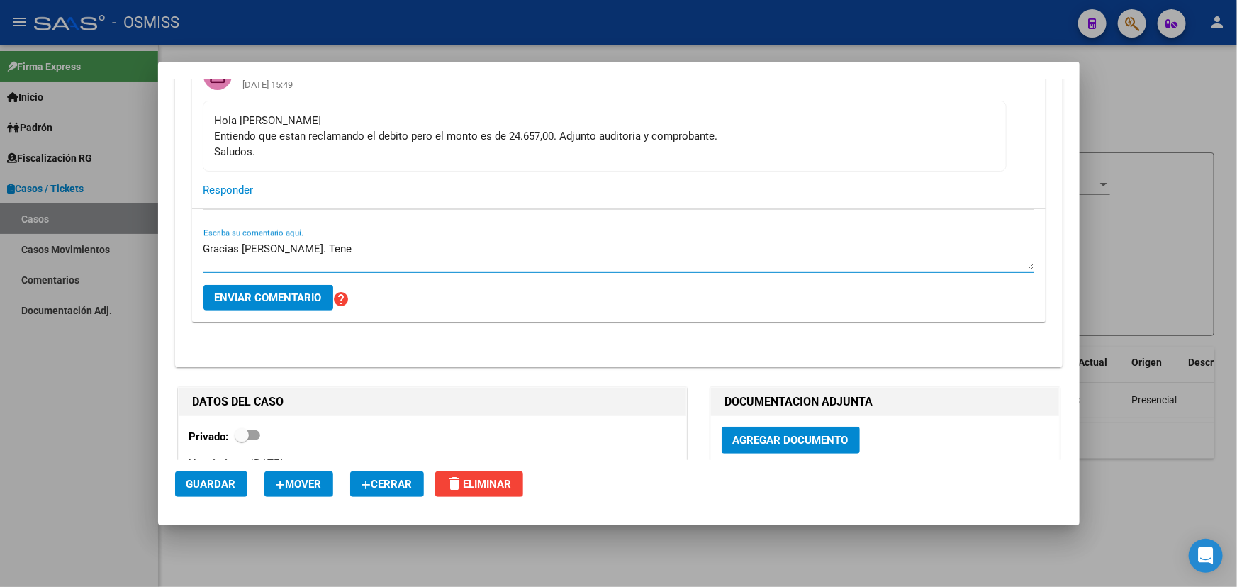
drag, startPoint x: 327, startPoint y: 254, endPoint x: 134, endPoint y: 295, distance: 197.8
click at [94, 257] on div "Editar Caso/Ticket COMENTARIOS DEL CASO Fany Bracho 12/09/2025 11:09 Hola, buen…" at bounding box center [618, 293] width 1237 height 587
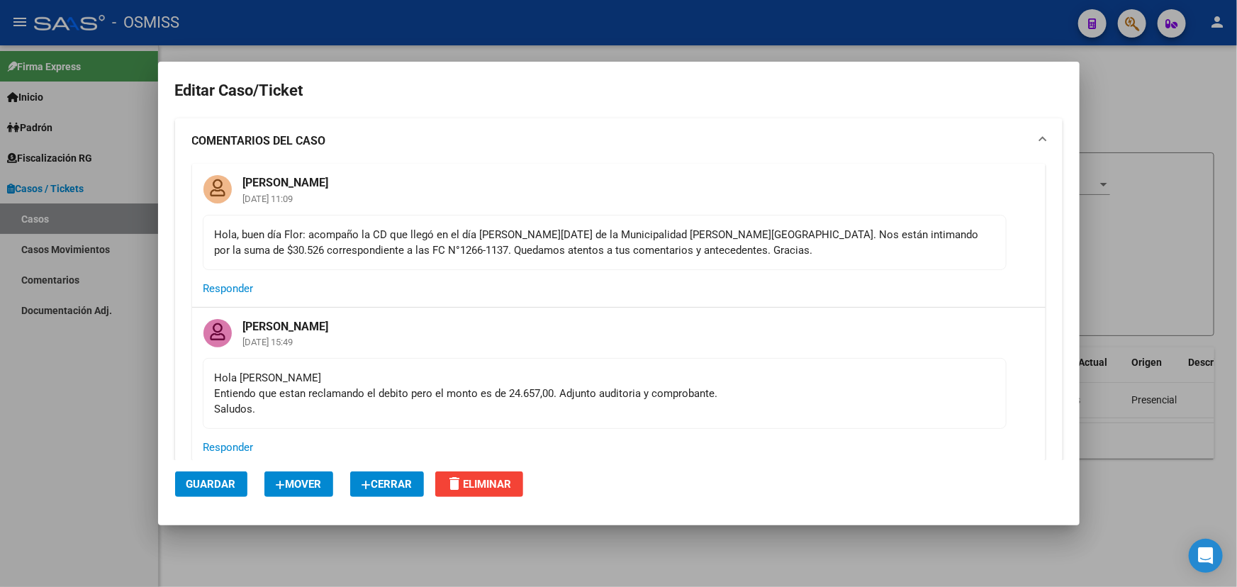
scroll to position [257, 0]
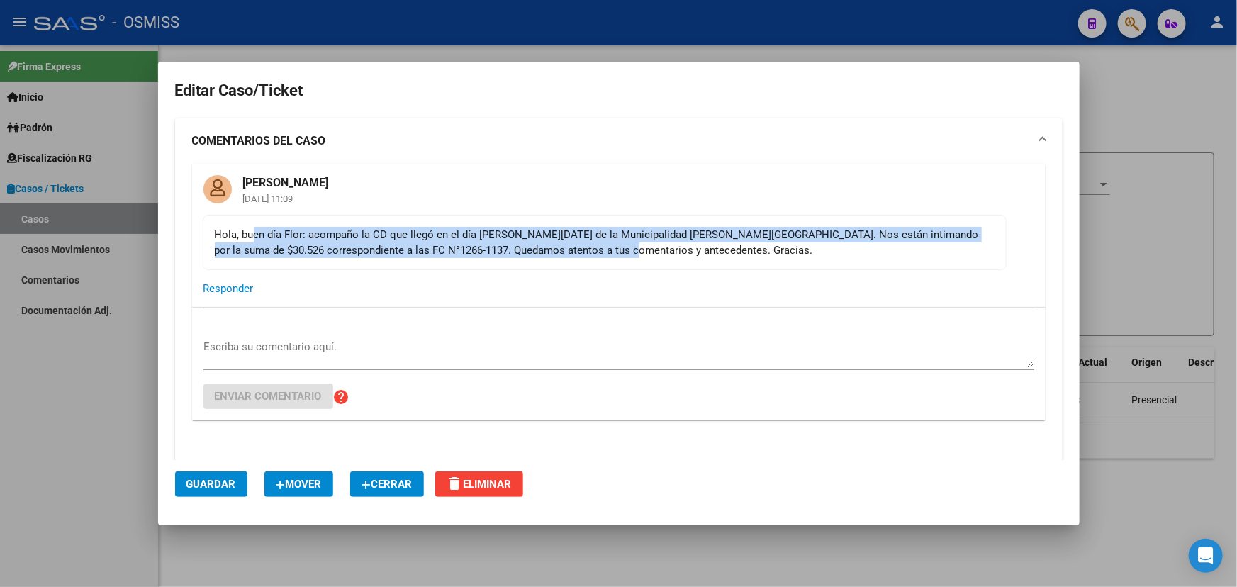
drag, startPoint x: 623, startPoint y: 254, endPoint x: 252, endPoint y: 222, distance: 372.8
click at [252, 222] on mat-card-content "Hola, buen día Flor: acompaño la CD que llegó en el día [PERSON_NAME][DATE] de …" at bounding box center [605, 242] width 804 height 55
click at [327, 225] on mat-card-content "Hola, buen día Flor: acompaño la CD que llegó en el día [PERSON_NAME][DATE] de …" at bounding box center [605, 242] width 804 height 55
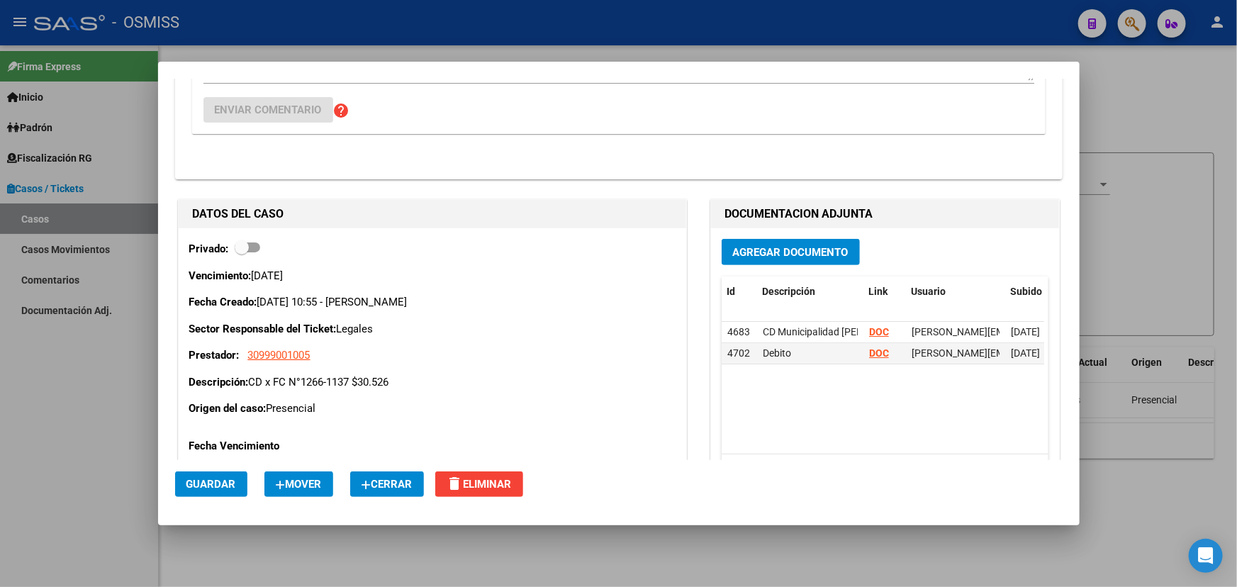
scroll to position [281, 0]
